Goal: Task Accomplishment & Management: Manage account settings

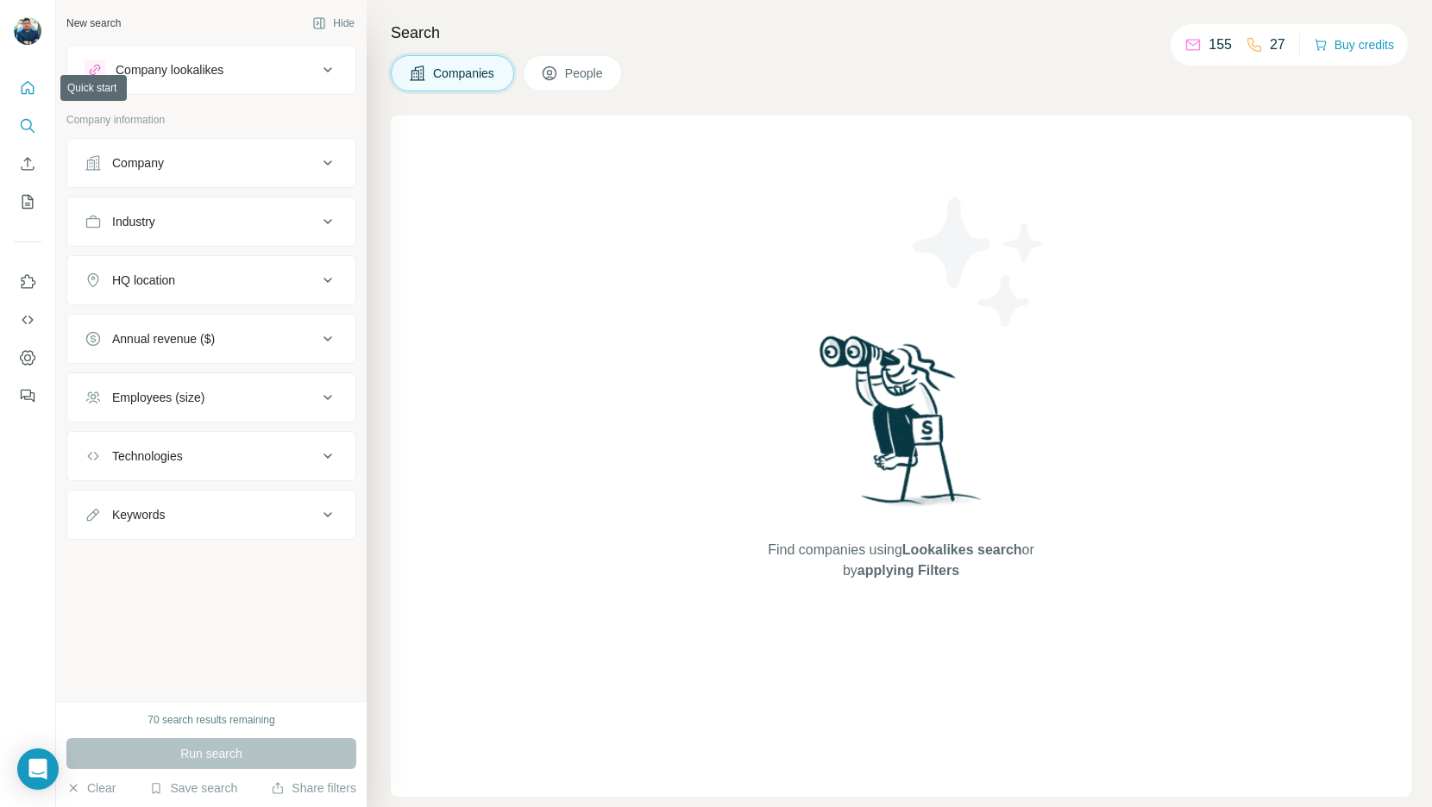
click at [29, 97] on button "Quick start" at bounding box center [28, 87] width 28 height 31
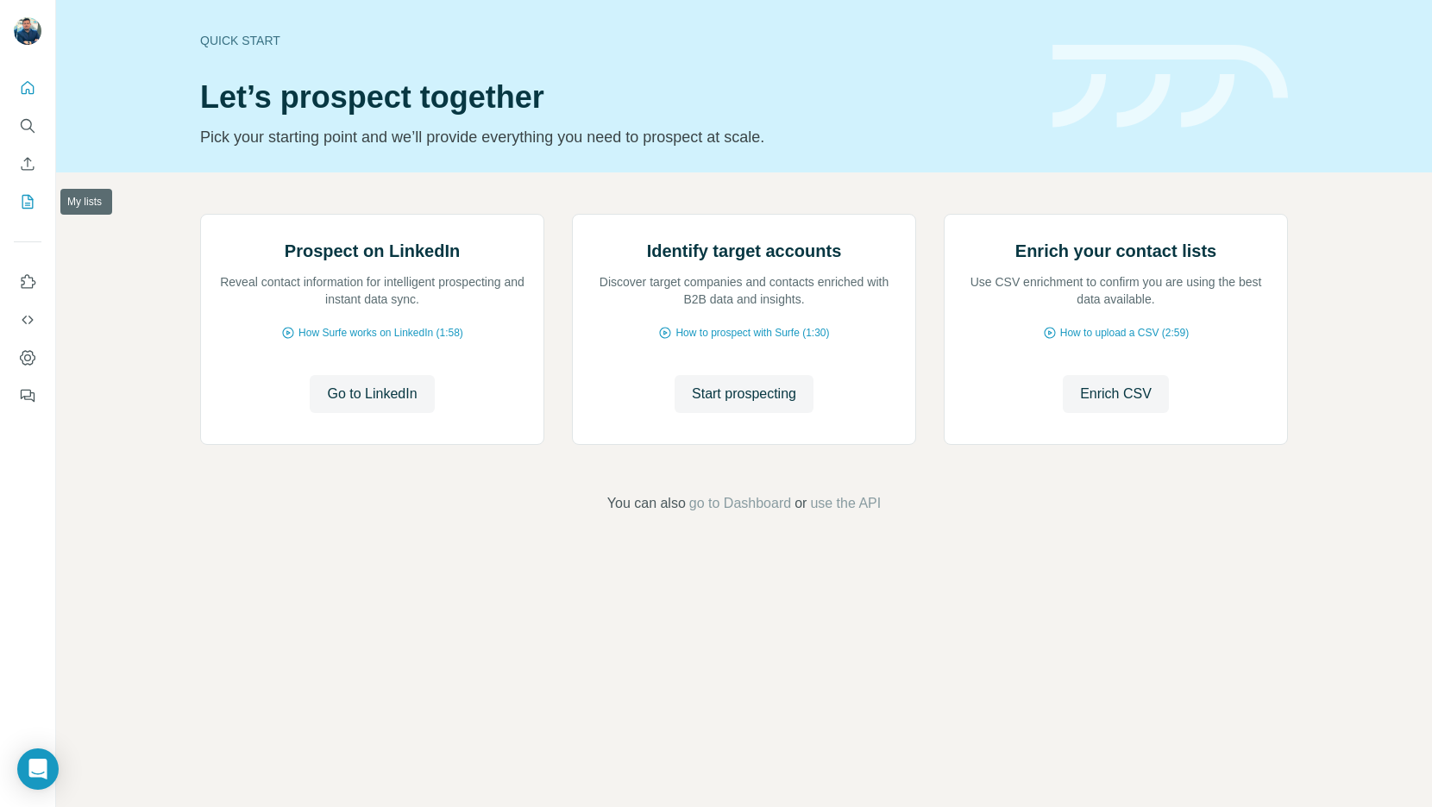
click at [30, 192] on button "My lists" at bounding box center [28, 201] width 28 height 31
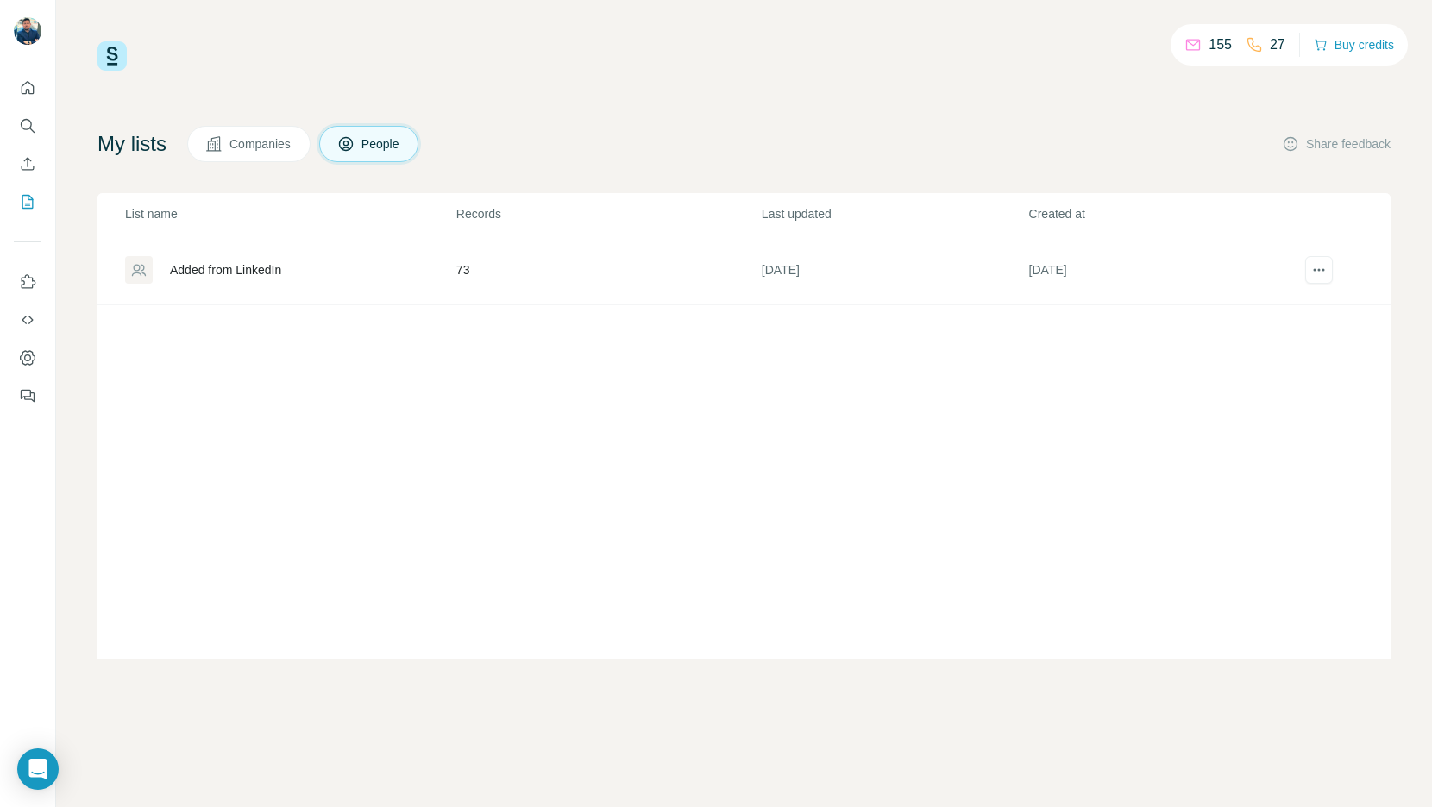
click at [216, 267] on div "Added from LinkedIn" at bounding box center [225, 269] width 111 height 17
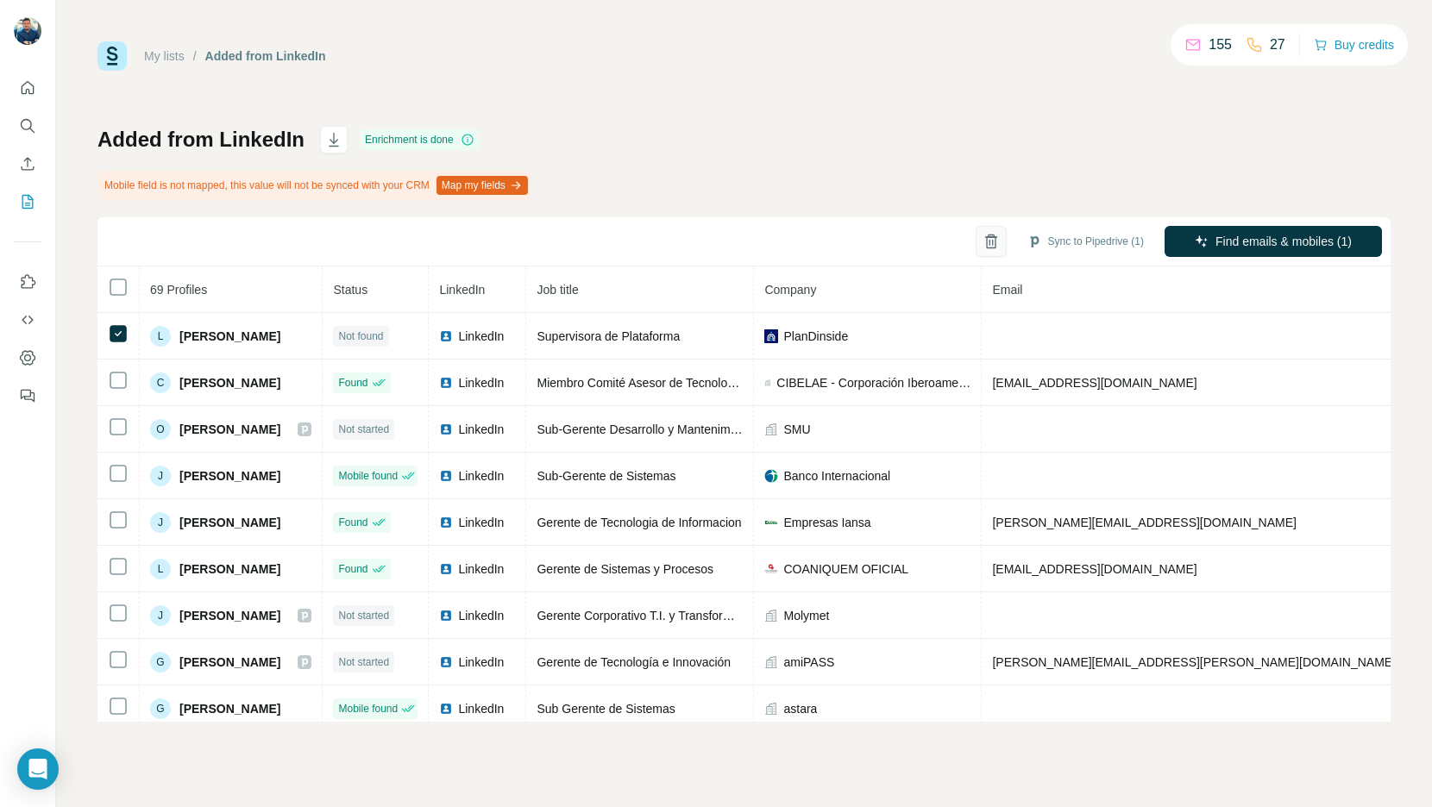
click at [989, 246] on icon "button" at bounding box center [990, 242] width 9 height 12
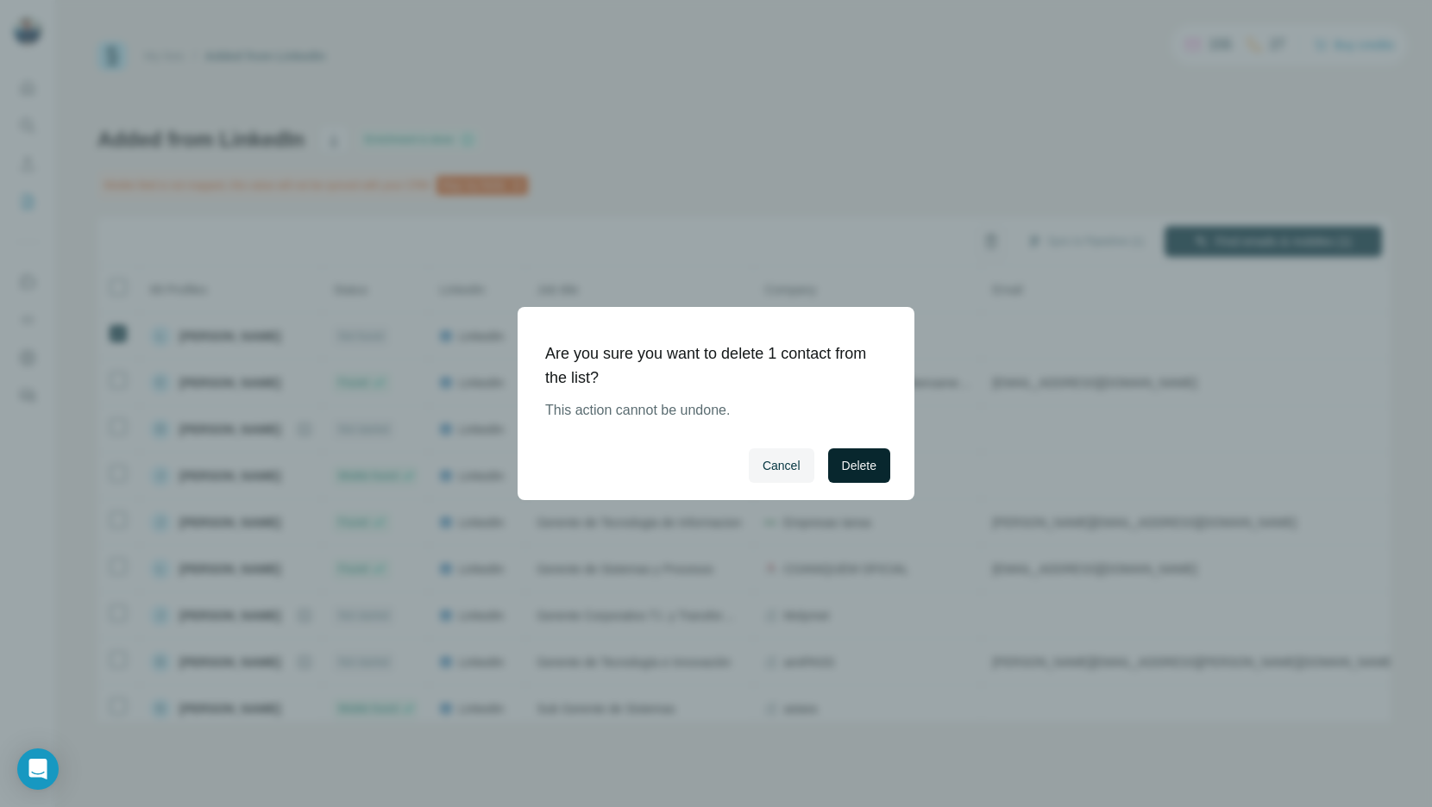
click at [877, 460] on button "Delete" at bounding box center [859, 466] width 62 height 35
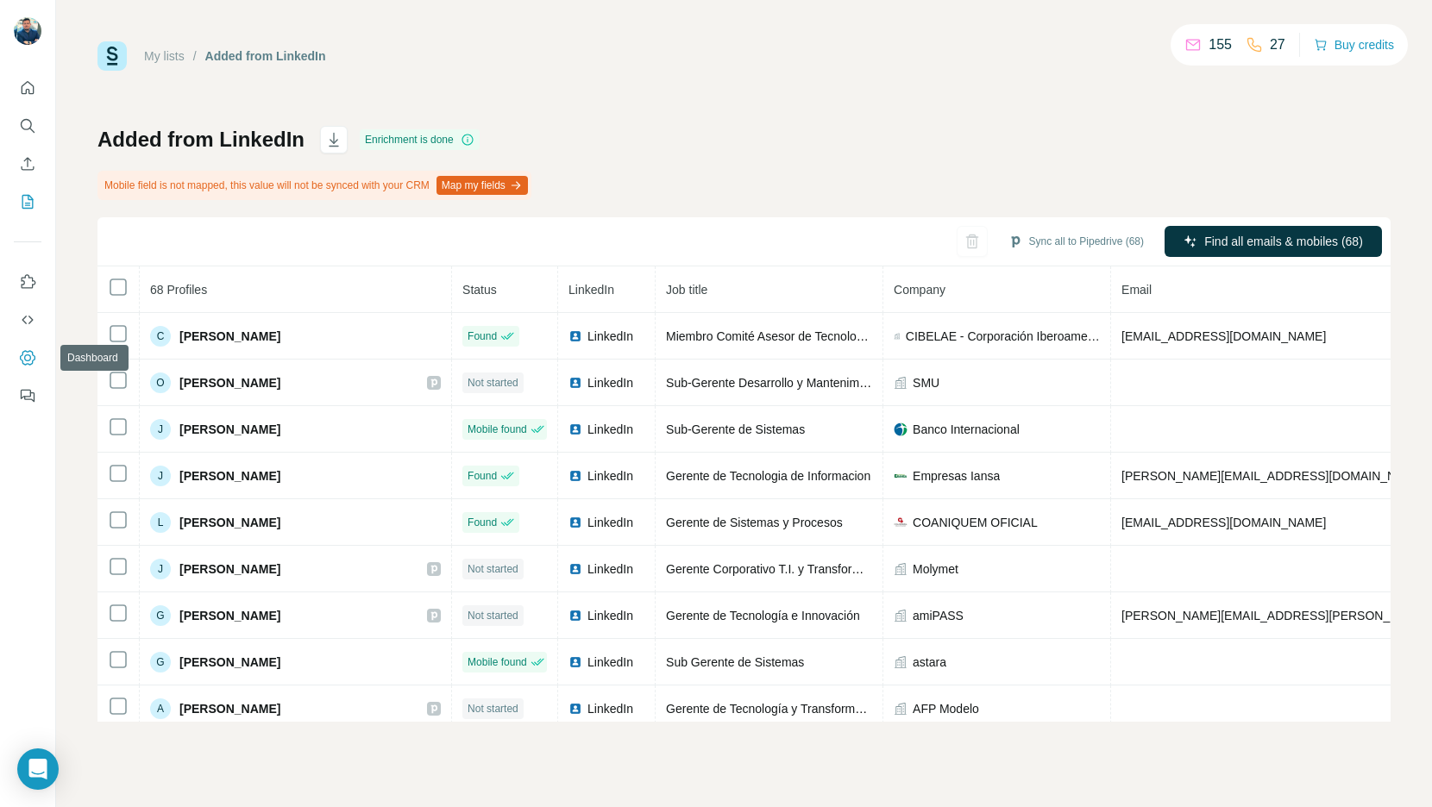
click at [27, 357] on icon "Dashboard" at bounding box center [27, 357] width 17 height 17
